Goal: Transaction & Acquisition: Purchase product/service

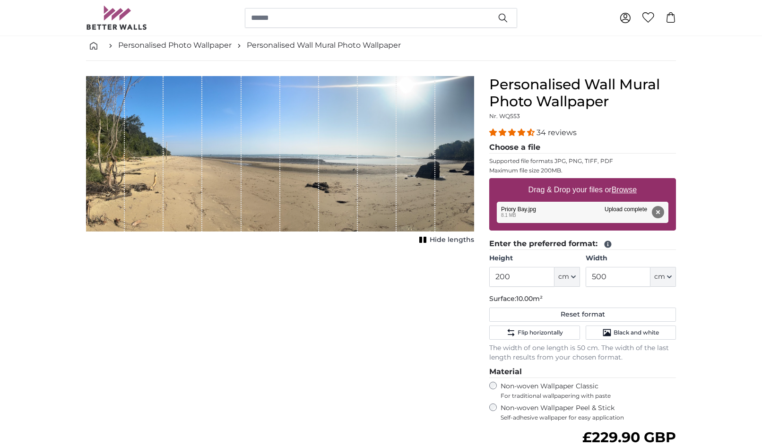
scroll to position [47, 0]
click at [624, 275] on input "500" at bounding box center [617, 277] width 65 height 20
type input "5"
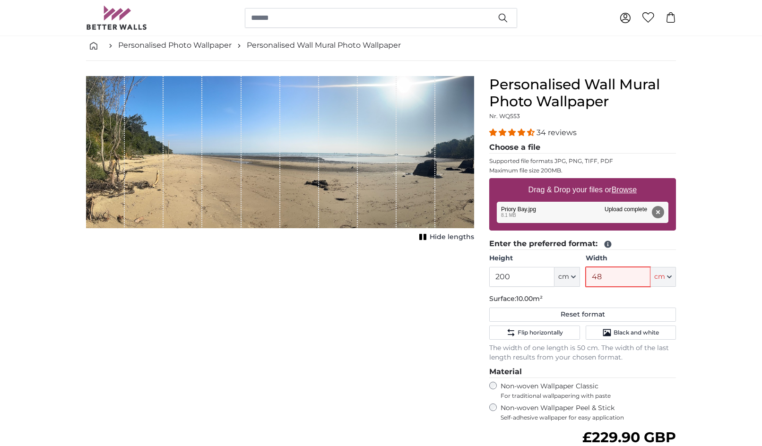
type input "485"
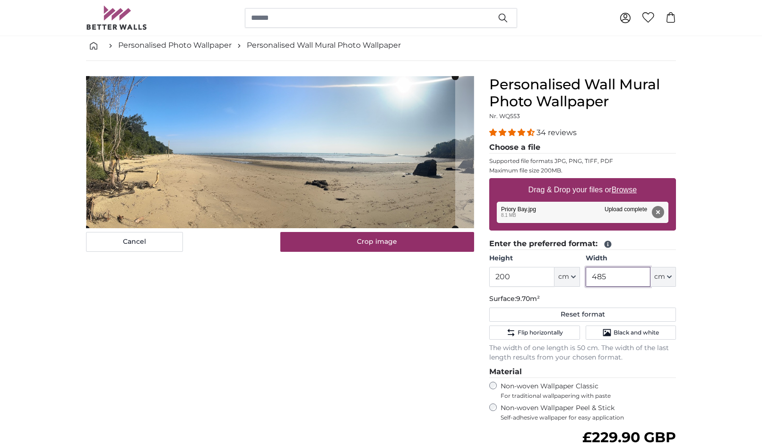
type input "485"
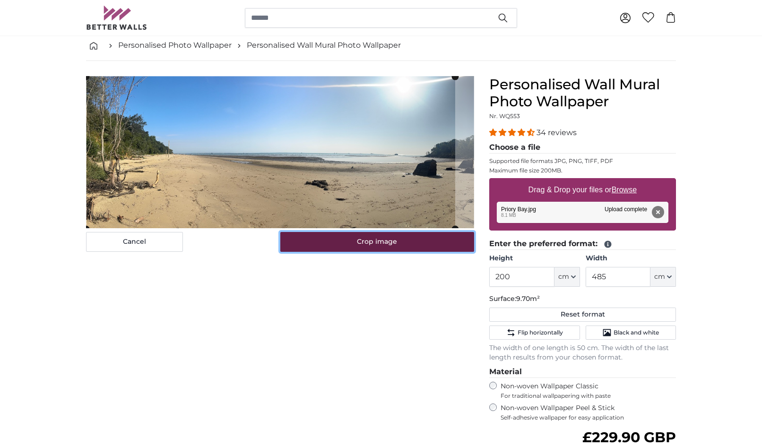
click at [368, 244] on button "Crop image" at bounding box center [377, 242] width 194 height 20
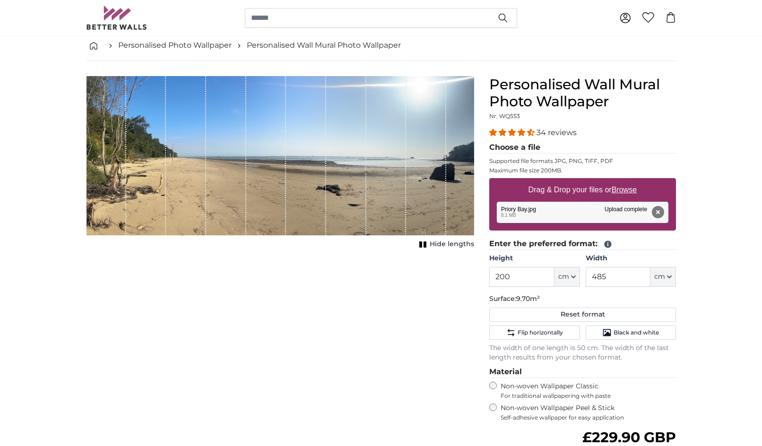
click at [437, 243] on span "Hide lengths" at bounding box center [451, 244] width 44 height 9
click at [447, 240] on span "Show lengths" at bounding box center [450, 244] width 48 height 9
click at [515, 332] on icon "Flip horizontally" at bounding box center [510, 332] width 9 height 9
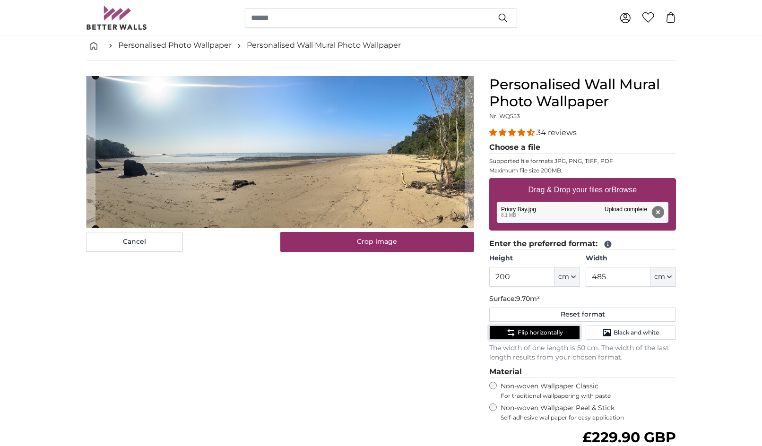
click at [501, 328] on button "Flip horizontally" at bounding box center [534, 333] width 90 height 14
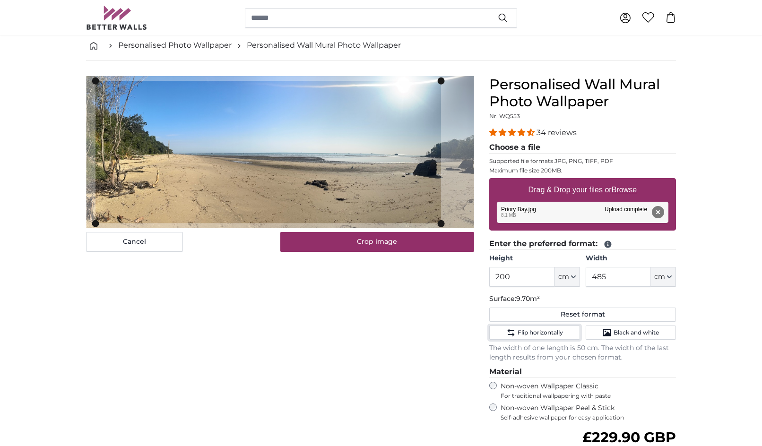
click at [439, 184] on cropper-handle at bounding box center [441, 152] width 7 height 142
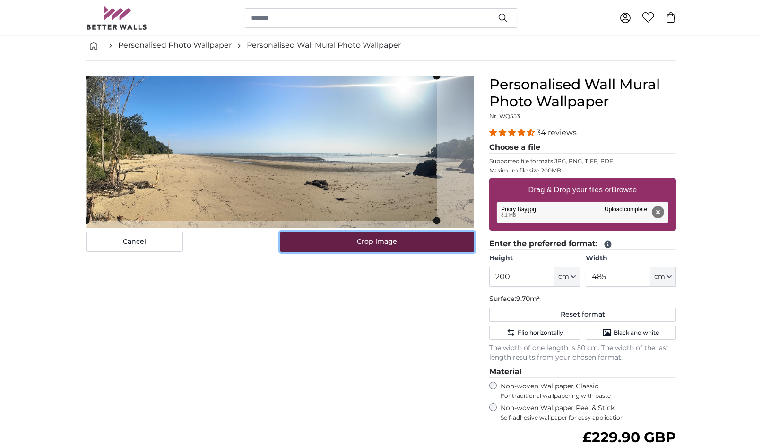
click at [393, 240] on button "Crop image" at bounding box center [377, 242] width 194 height 20
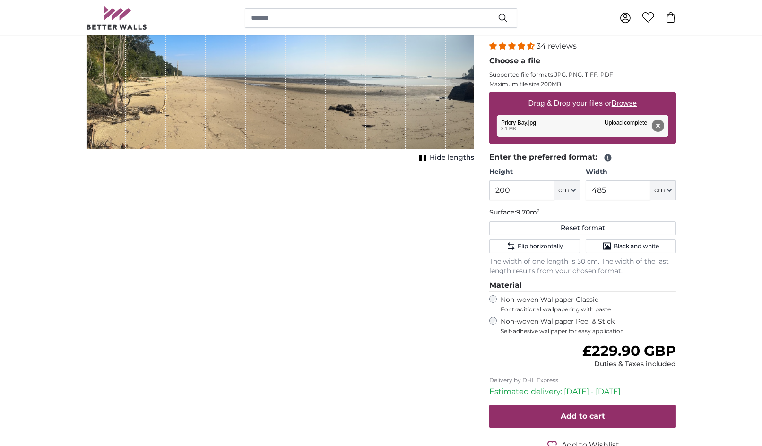
scroll to position [141, 0]
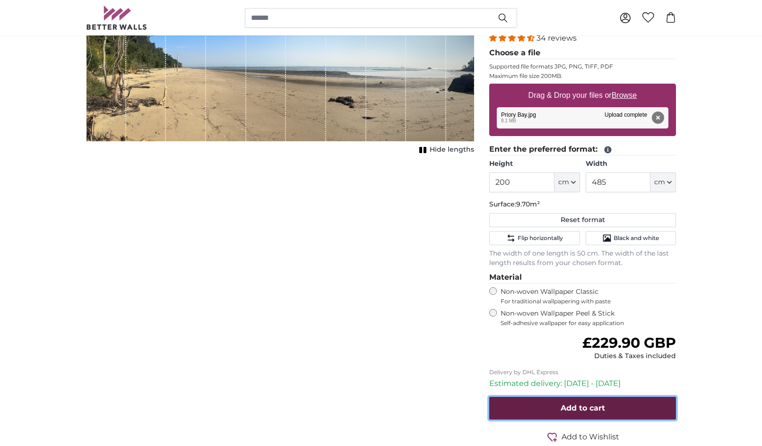
click at [559, 407] on button "Add to cart" at bounding box center [582, 408] width 187 height 23
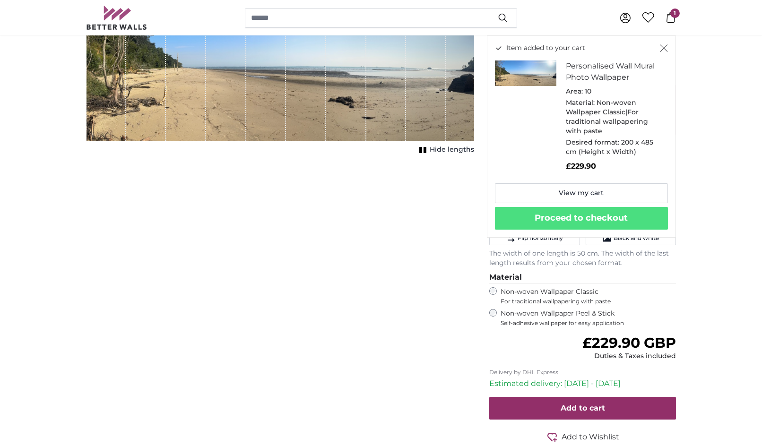
click at [662, 48] on icon "Close" at bounding box center [664, 48] width 8 height 8
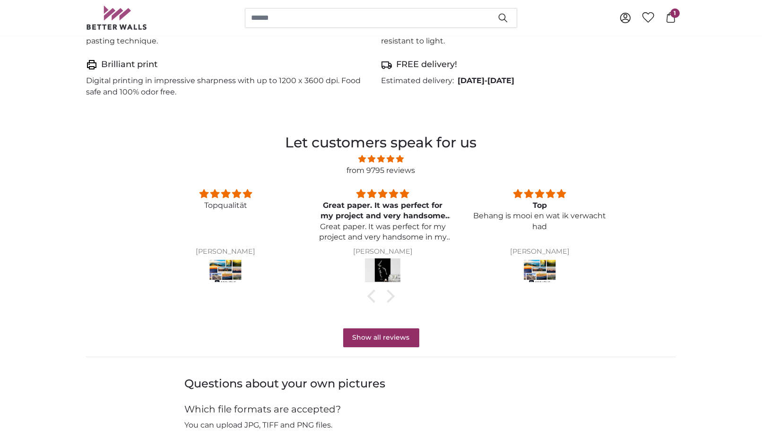
scroll to position [378, 0]
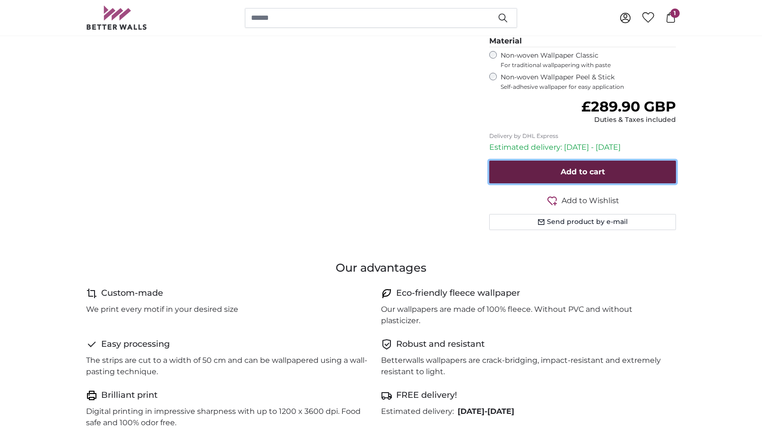
click at [557, 171] on button "Add to cart" at bounding box center [582, 172] width 187 height 23
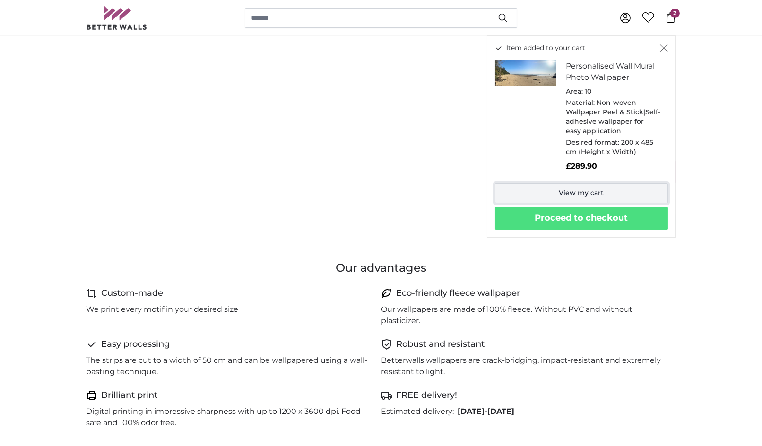
drag, startPoint x: 587, startPoint y: 190, endPoint x: 599, endPoint y: 188, distance: 12.0
click at [587, 190] on link "View my cart" at bounding box center [581, 193] width 173 height 20
